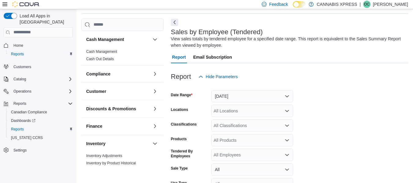
scroll to position [20, 0]
click at [229, 97] on button "[DATE]" at bounding box center [252, 96] width 82 height 12
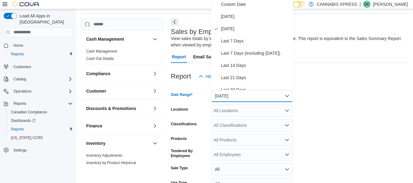
scroll to position [19, 0]
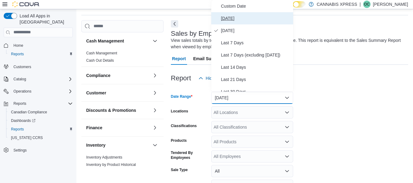
click at [222, 15] on span "[DATE]" at bounding box center [256, 18] width 70 height 7
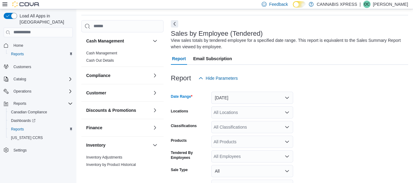
click at [236, 113] on div "All Locations" at bounding box center [252, 112] width 82 height 12
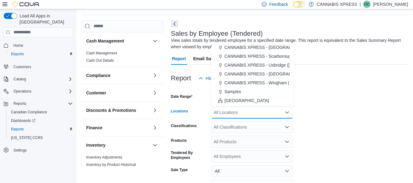
scroll to position [90, 0]
click at [251, 64] on span "CANNABIS XPRESS - Uxbridge ([GEOGRAPHIC_DATA])" at bounding box center [279, 65] width 110 height 6
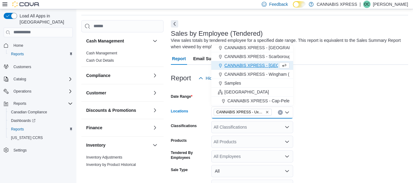
click at [317, 119] on form "Date Range [DATE] Locations CANNABIS XPRESS - [GEOGRAPHIC_DATA] ([GEOGRAPHIC_DA…" at bounding box center [289, 153] width 237 height 139
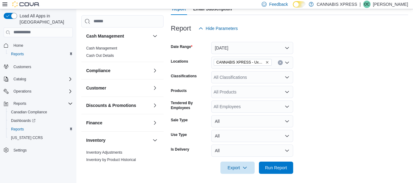
scroll to position [71, 0]
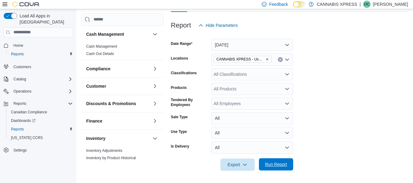
click at [283, 159] on span "Run Report" at bounding box center [275, 164] width 27 height 12
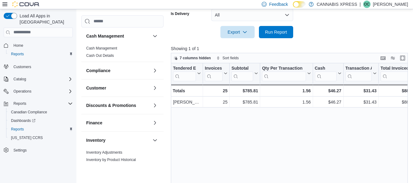
scroll to position [224, 0]
